Goal: Task Accomplishment & Management: Use online tool/utility

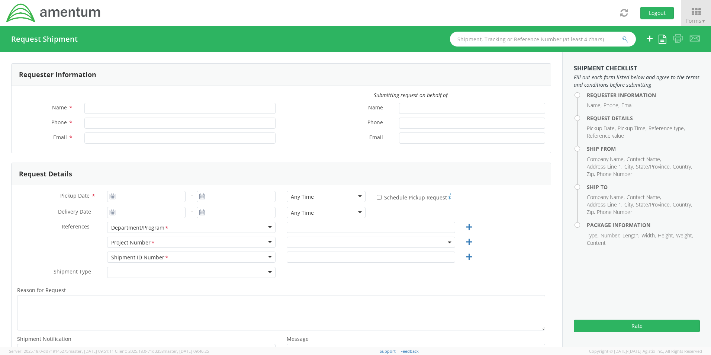
type input "[PERSON_NAME]"
type input "817-944-1719"
type input "john.allen2@amentum.com"
type input "John Allen"
type input "817-944-1719"
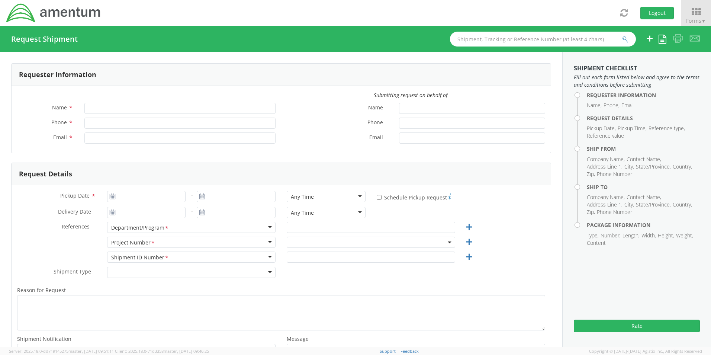
type input "john.allen2@amentum.com"
click at [539, 43] on input "text" at bounding box center [543, 39] width 186 height 15
paste input "S555-25254-0568"
type input "S555-25254-0568"
click at [622, 35] on button "submit" at bounding box center [625, 39] width 6 height 9
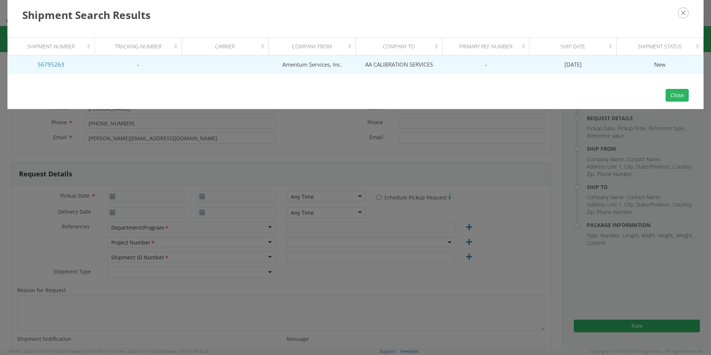
click at [591, 63] on td "09/11/2025" at bounding box center [572, 64] width 87 height 19
click at [588, 64] on td "09/11/2025" at bounding box center [572, 64] width 87 height 19
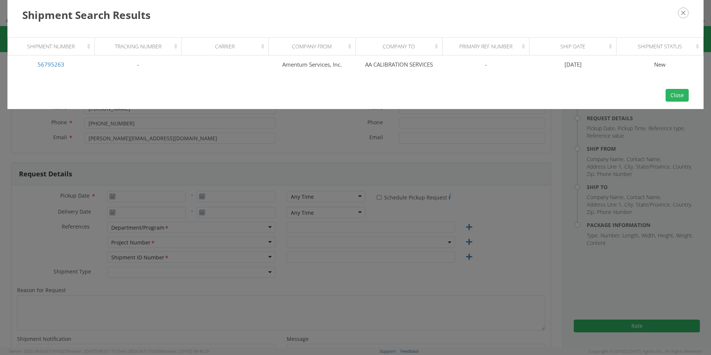
click at [684, 14] on icon "button" at bounding box center [683, 12] width 11 height 11
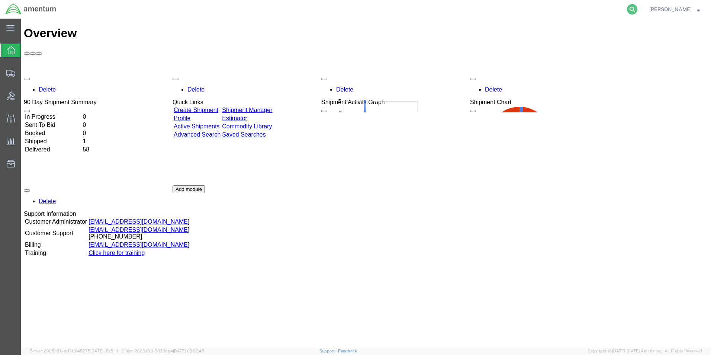
click at [637, 9] on icon at bounding box center [632, 9] width 10 height 10
click at [554, 9] on input "search" at bounding box center [514, 9] width 226 height 18
paste input "S555-25254-0568"
type input "S555-25254-0568"
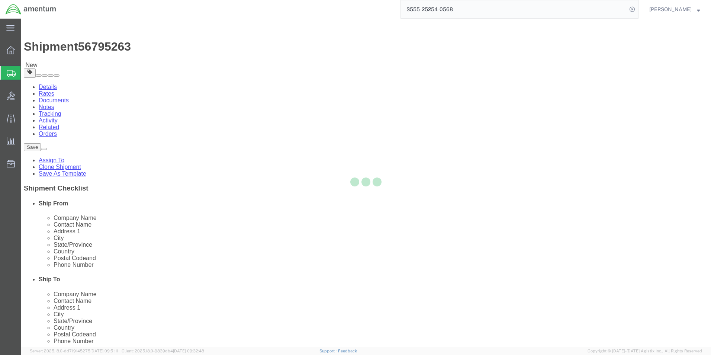
select select "42696"
select select
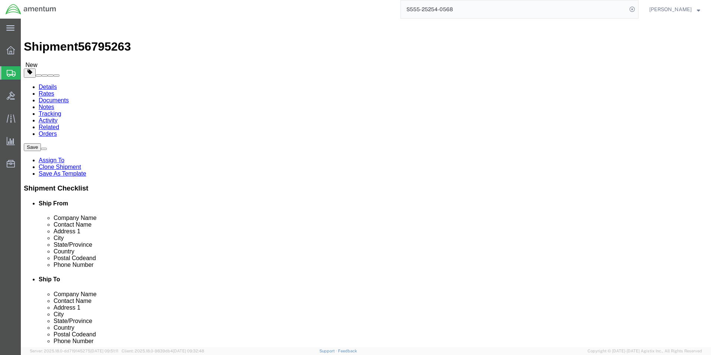
click button "Rate Shipment"
